Goal: Transaction & Acquisition: Book appointment/travel/reservation

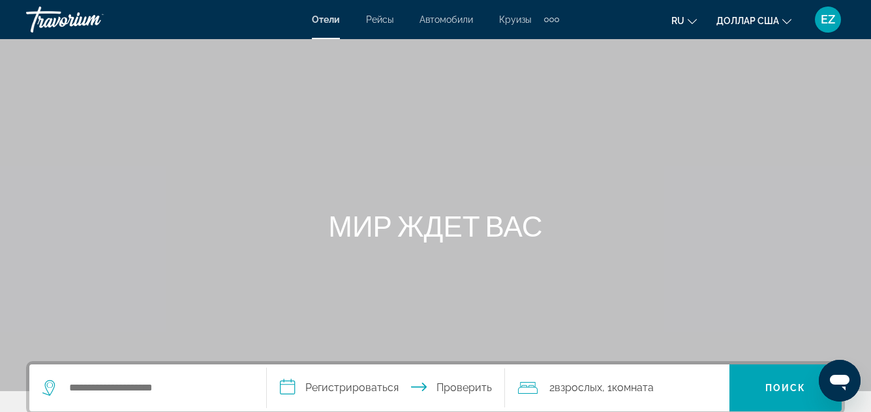
click at [507, 23] on font "Круизы" at bounding box center [515, 19] width 32 height 10
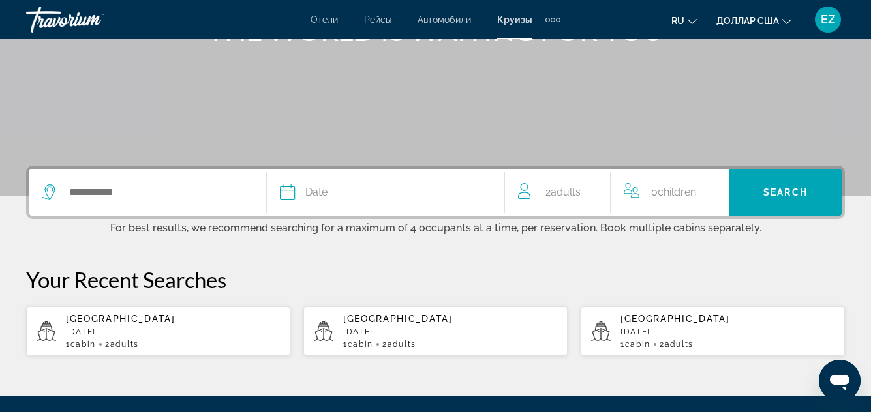
scroll to position [261, 0]
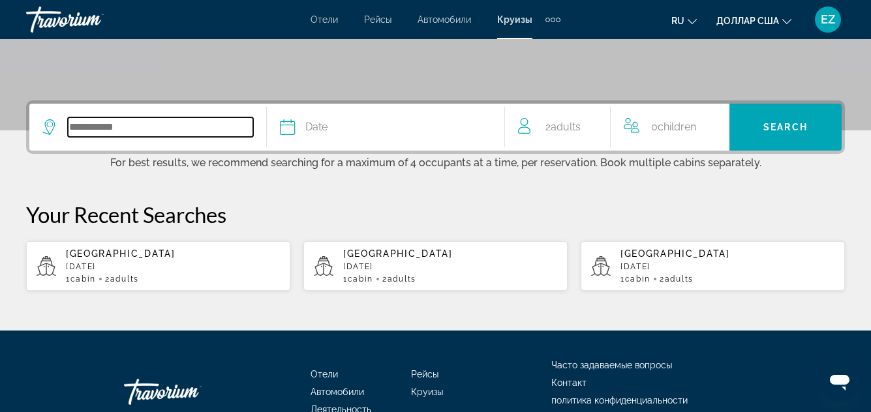
click at [142, 130] on input "Search widget" at bounding box center [160, 127] width 185 height 20
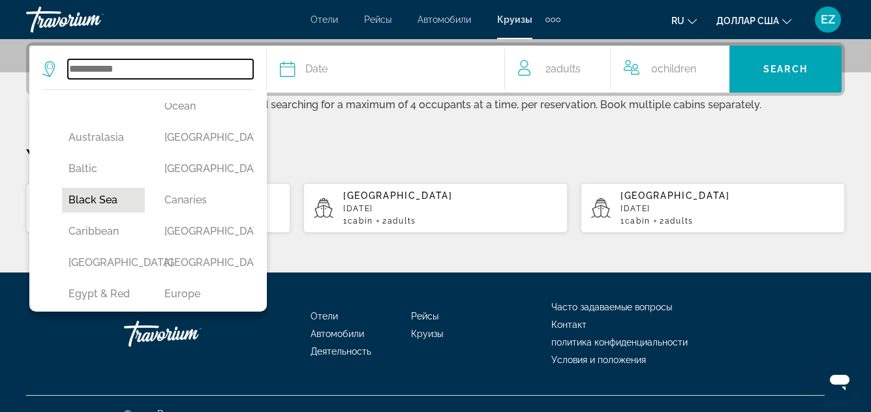
scroll to position [130, 0]
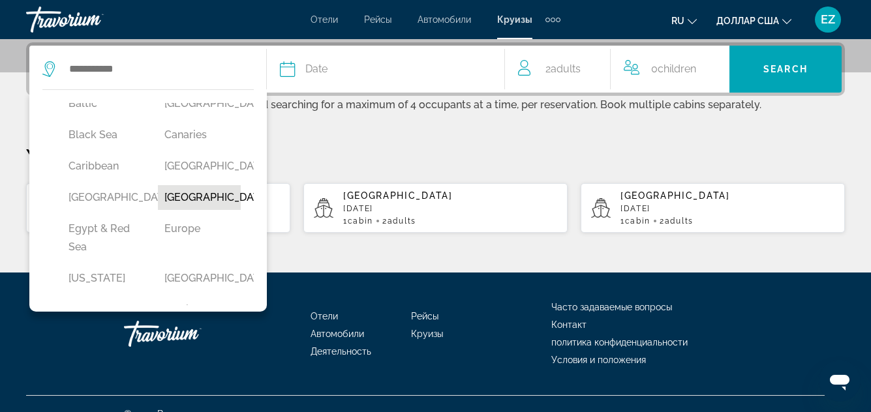
click at [217, 210] on button "[GEOGRAPHIC_DATA]" at bounding box center [199, 197] width 83 height 25
type input "**********"
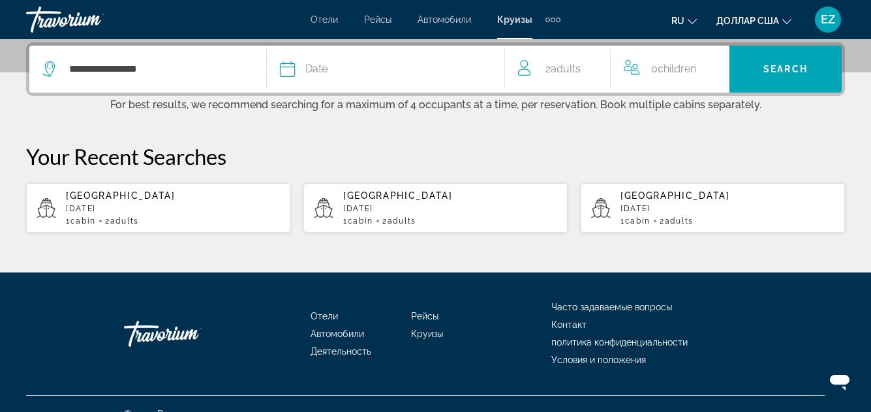
click at [283, 73] on icon "Search widget" at bounding box center [288, 69] width 16 height 16
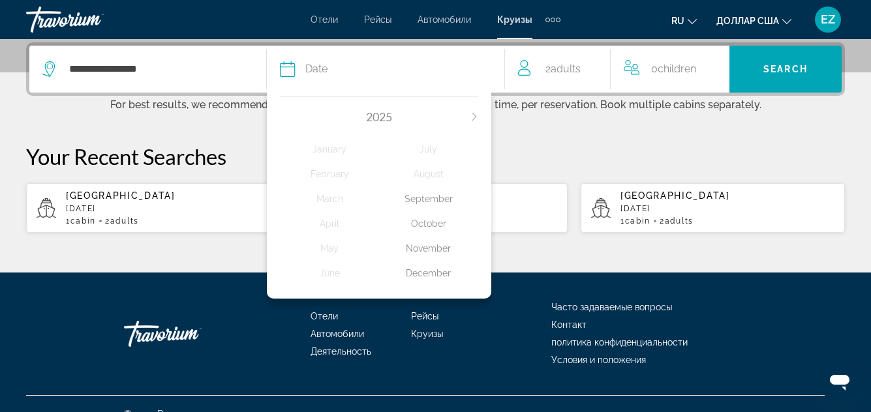
scroll to position [339, 0]
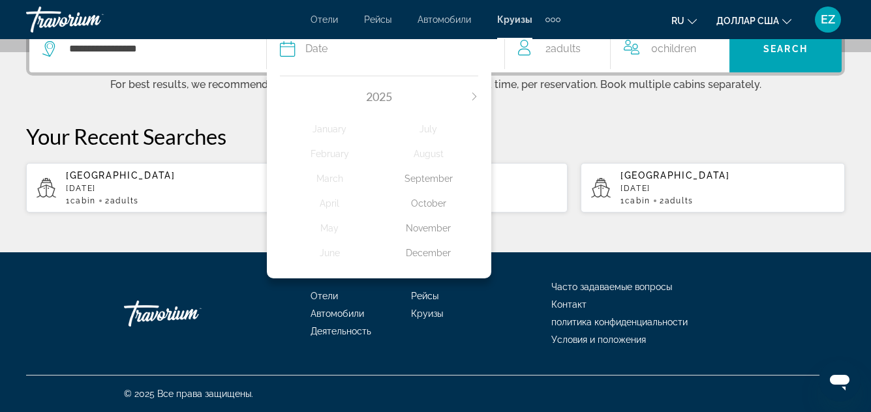
click at [474, 95] on icon "Next month" at bounding box center [474, 97] width 8 height 8
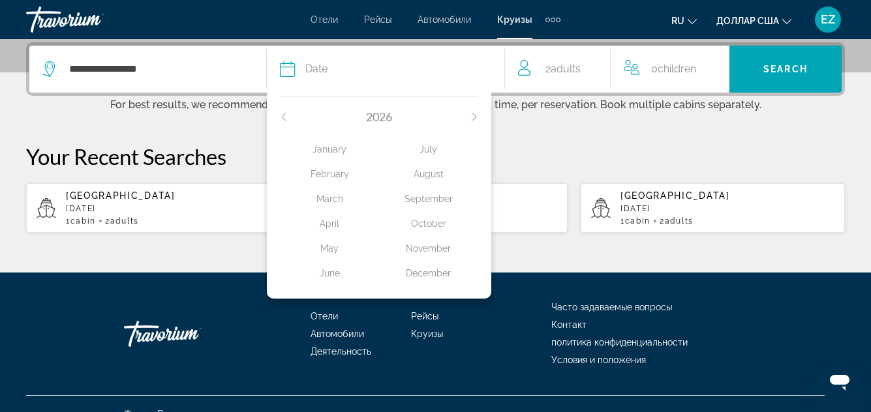
drag, startPoint x: 335, startPoint y: 150, endPoint x: 347, endPoint y: 158, distance: 15.0
click at [336, 150] on div "January" at bounding box center [329, 149] width 99 height 23
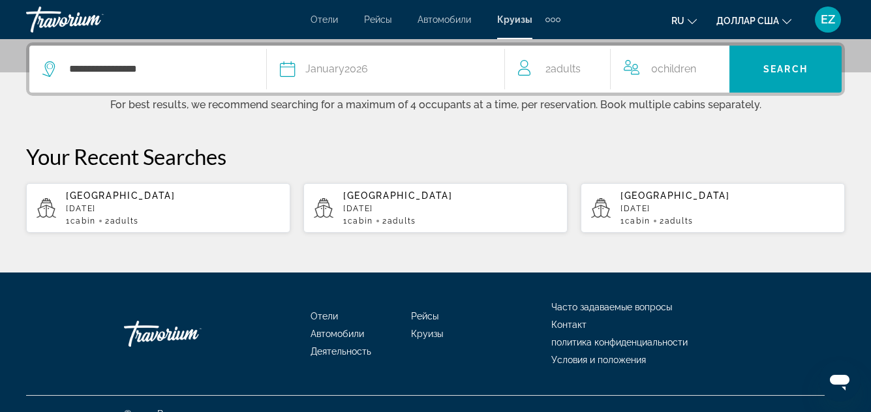
click at [684, 67] on span "Children" at bounding box center [676, 69] width 38 height 12
click at [723, 64] on icon "Increment children" at bounding box center [721, 67] width 12 height 16
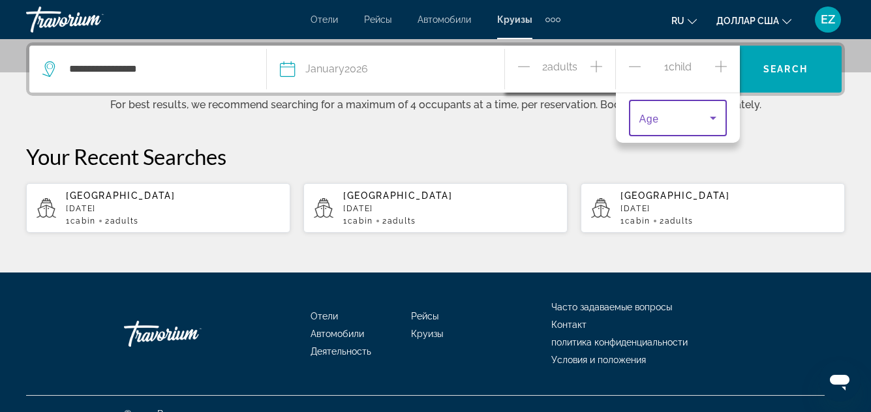
click at [712, 122] on icon "Travelers: 2 adults, 1 child" at bounding box center [713, 118] width 16 height 16
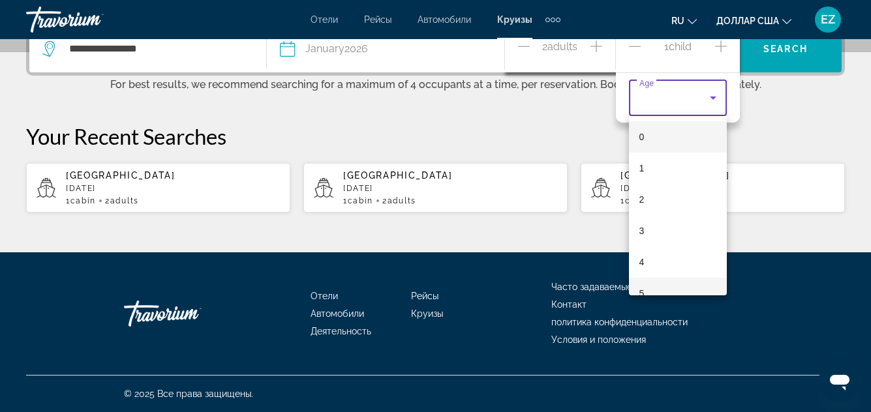
scroll to position [207, 0]
click at [666, 97] on div at bounding box center [435, 206] width 871 height 412
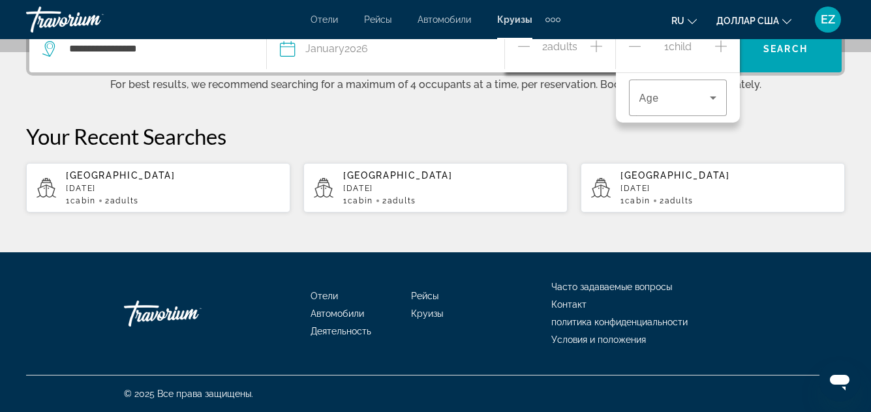
scroll to position [209, 0]
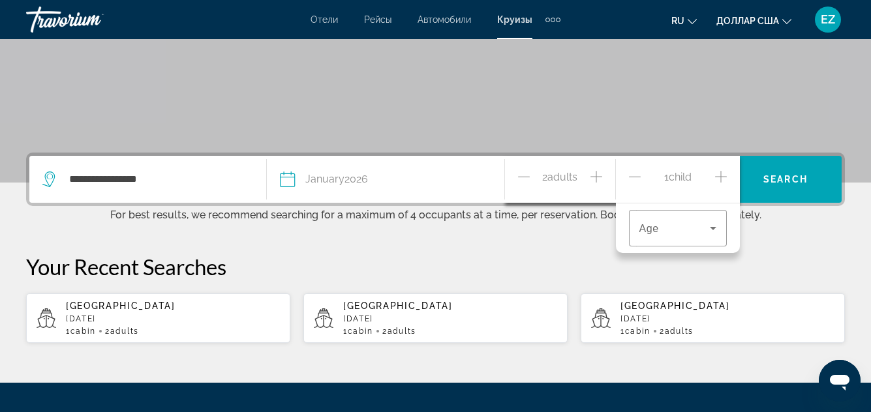
click at [601, 175] on icon "Increment adults" at bounding box center [596, 177] width 12 height 16
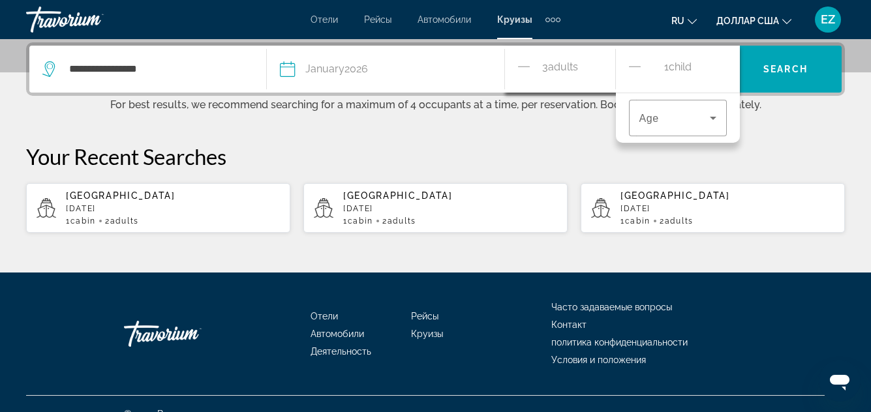
click at [637, 67] on icon "Decrement children" at bounding box center [635, 67] width 12 height 16
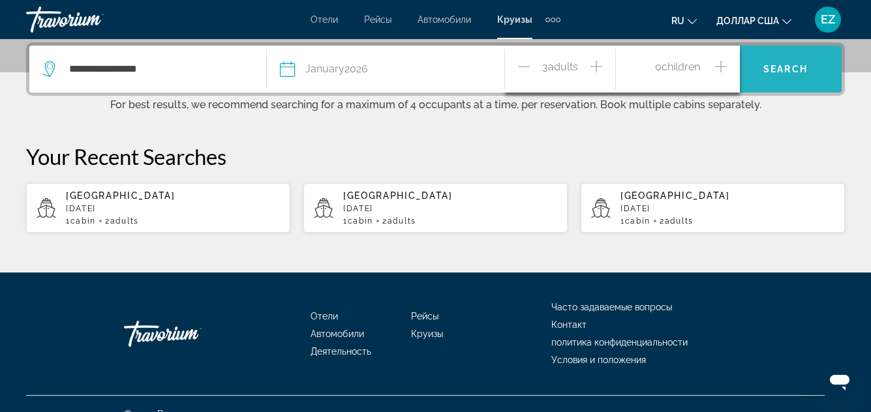
click at [802, 77] on span "Search widget" at bounding box center [785, 68] width 112 height 31
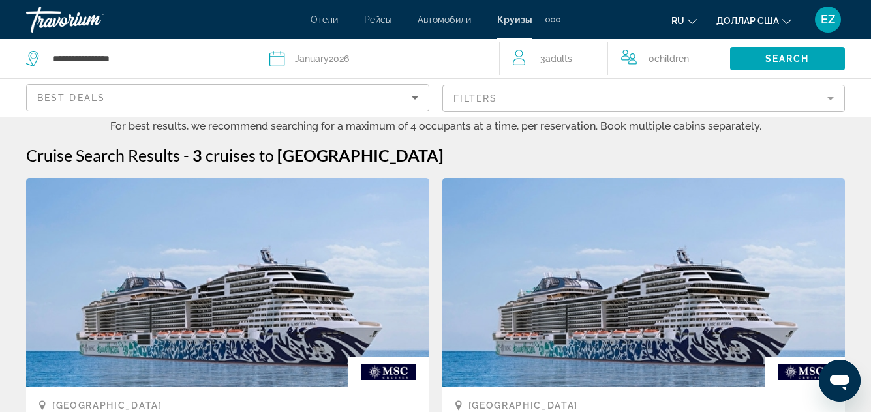
click at [279, 61] on icon "Search widget" at bounding box center [277, 59] width 16 height 16
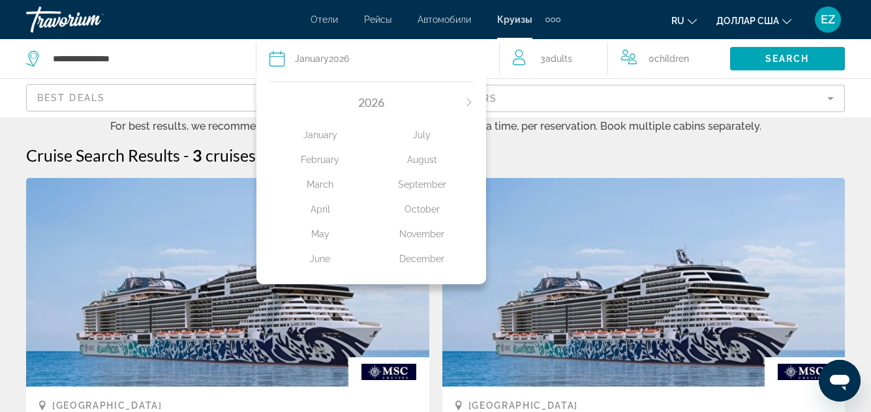
click at [322, 189] on div "March" at bounding box center [320, 184] width 102 height 23
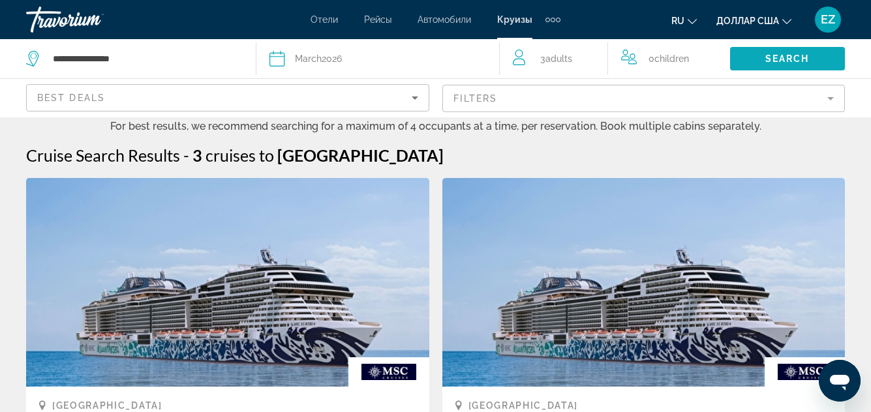
click at [781, 59] on span "Search" at bounding box center [787, 58] width 44 height 10
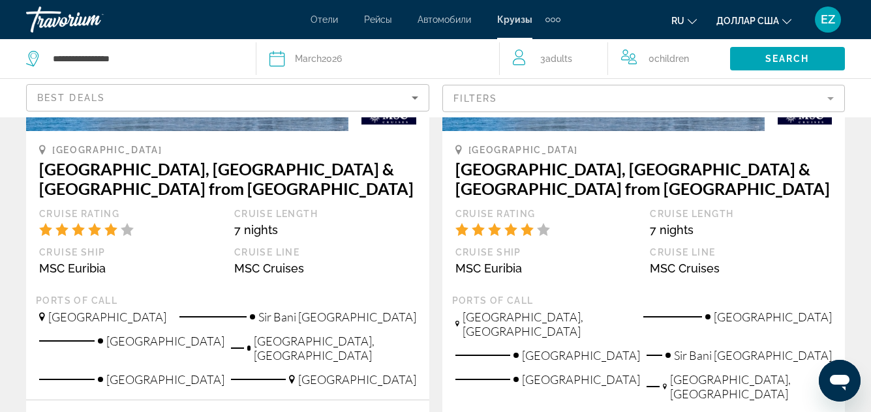
scroll to position [1109, 0]
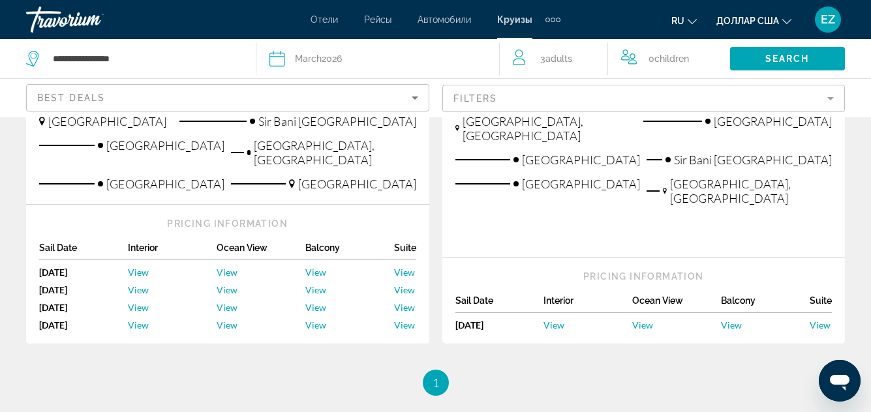
click at [644, 320] on span "View" at bounding box center [642, 325] width 21 height 11
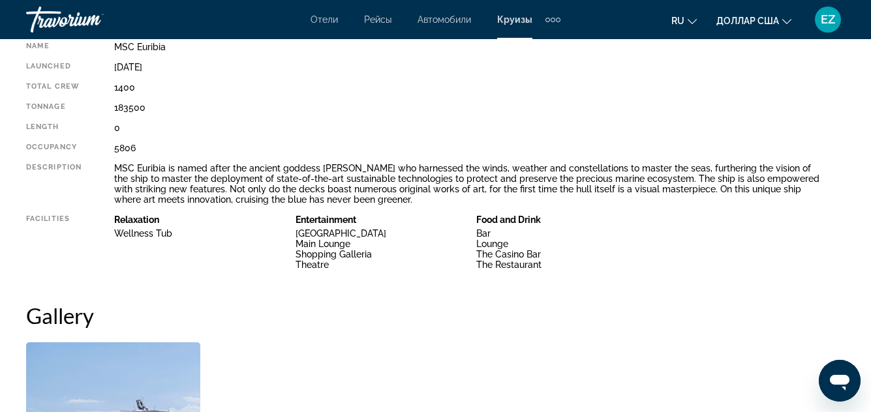
scroll to position [460, 0]
